Goal: Task Accomplishment & Management: Manage account settings

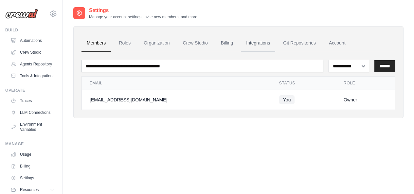
click at [265, 43] on link "Integrations" at bounding box center [258, 43] width 34 height 18
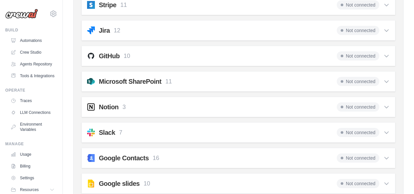
scroll to position [558, 0]
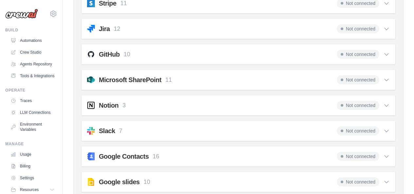
click at [367, 107] on span "Not connected" at bounding box center [358, 105] width 43 height 9
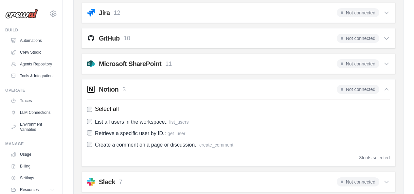
scroll to position [575, 0]
click at [105, 89] on h2 "Notion" at bounding box center [109, 89] width 20 height 9
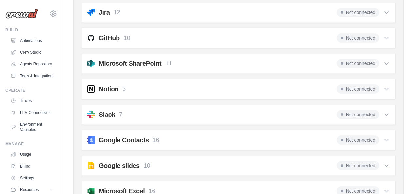
click at [105, 89] on h2 "Notion" at bounding box center [109, 89] width 20 height 9
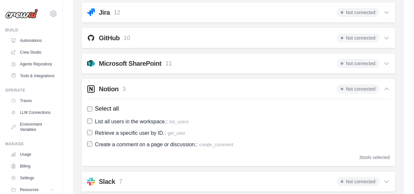
click at [105, 89] on h2 "Notion" at bounding box center [109, 89] width 20 height 9
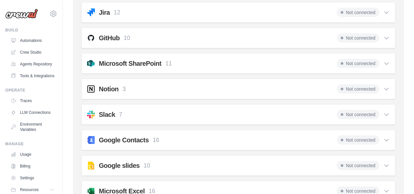
click at [105, 89] on h2 "Notion" at bounding box center [109, 89] width 20 height 9
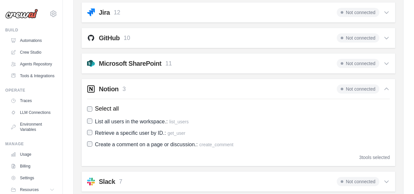
click at [371, 159] on div "3 tools selected" at bounding box center [375, 157] width 30 height 7
click at [110, 88] on h2 "Notion" at bounding box center [109, 89] width 20 height 9
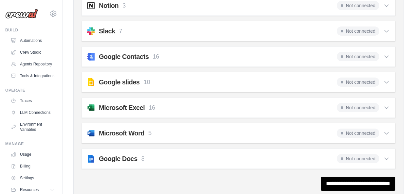
scroll to position [680, 0]
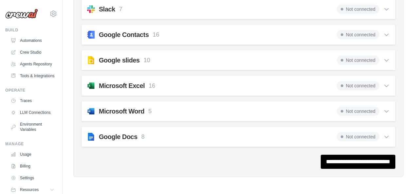
click at [337, 110] on span "Not connected" at bounding box center [358, 111] width 43 height 9
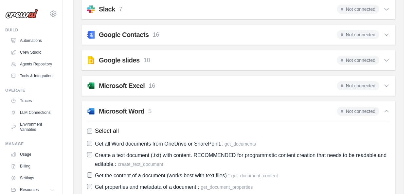
click at [233, 108] on div "Microsoft Word 5 Not connected" at bounding box center [238, 111] width 303 height 9
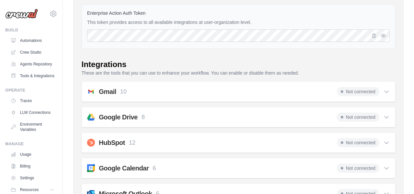
scroll to position [27, 0]
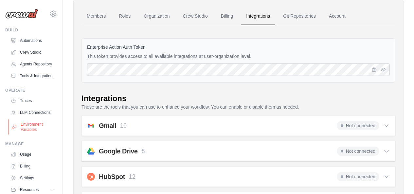
click at [28, 135] on link "Environment Variables" at bounding box center [33, 127] width 49 height 16
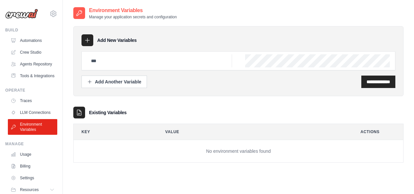
click at [92, 41] on div at bounding box center [88, 40] width 12 height 12
click at [100, 82] on div "Add Another Variable" at bounding box center [114, 81] width 54 height 7
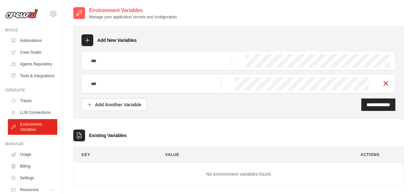
click at [387, 87] on div at bounding box center [239, 83] width 314 height 19
click at [387, 82] on icon "button" at bounding box center [386, 84] width 8 height 8
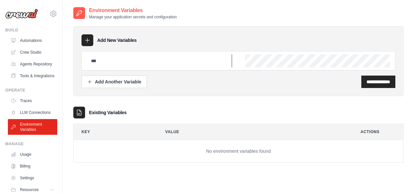
click at [122, 56] on input "text" at bounding box center [159, 60] width 145 height 13
click at [76, 72] on div "**********" at bounding box center [238, 61] width 331 height 70
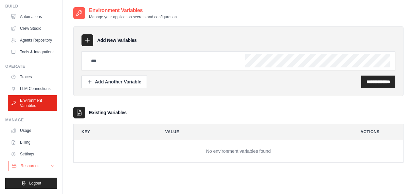
click at [39, 168] on span "Resources" at bounding box center [30, 165] width 19 height 5
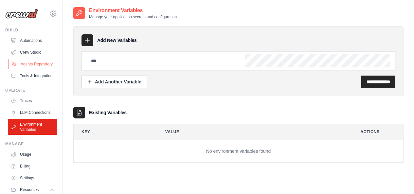
click at [34, 65] on link "Agents Repository" at bounding box center [33, 64] width 49 height 10
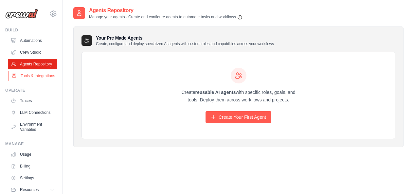
click at [33, 81] on link "Tools & Integrations" at bounding box center [33, 76] width 49 height 10
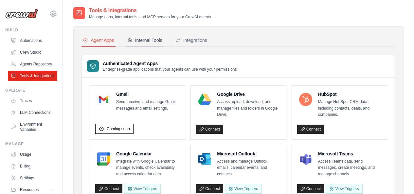
click at [141, 37] on div "Internal Tools" at bounding box center [144, 40] width 35 height 7
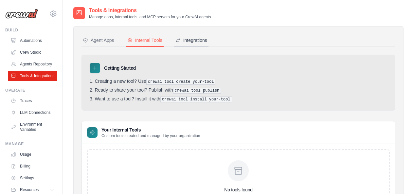
click at [206, 40] on div "Integrations" at bounding box center [192, 40] width 32 height 7
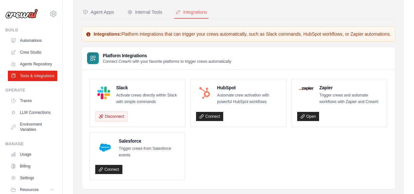
scroll to position [23, 0]
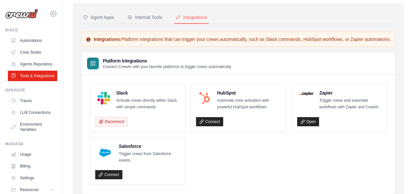
click at [49, 12] on icon at bounding box center [53, 14] width 8 height 8
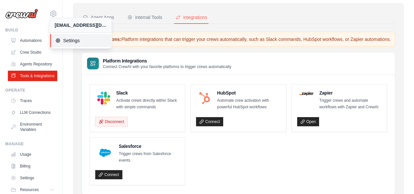
click at [70, 41] on span "Settings" at bounding box center [81, 40] width 52 height 7
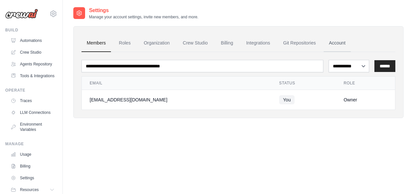
click at [350, 44] on link "Account" at bounding box center [337, 43] width 27 height 18
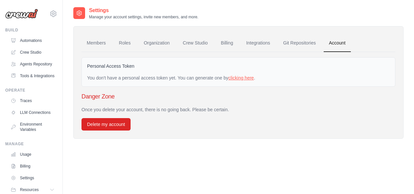
click at [250, 78] on link "clicking here" at bounding box center [242, 77] width 26 height 5
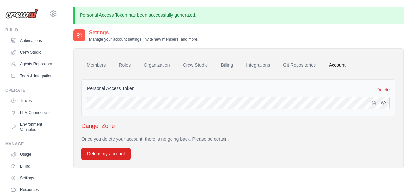
click at [387, 104] on button "button" at bounding box center [384, 103] width 8 height 8
